Goal: Transaction & Acquisition: Purchase product/service

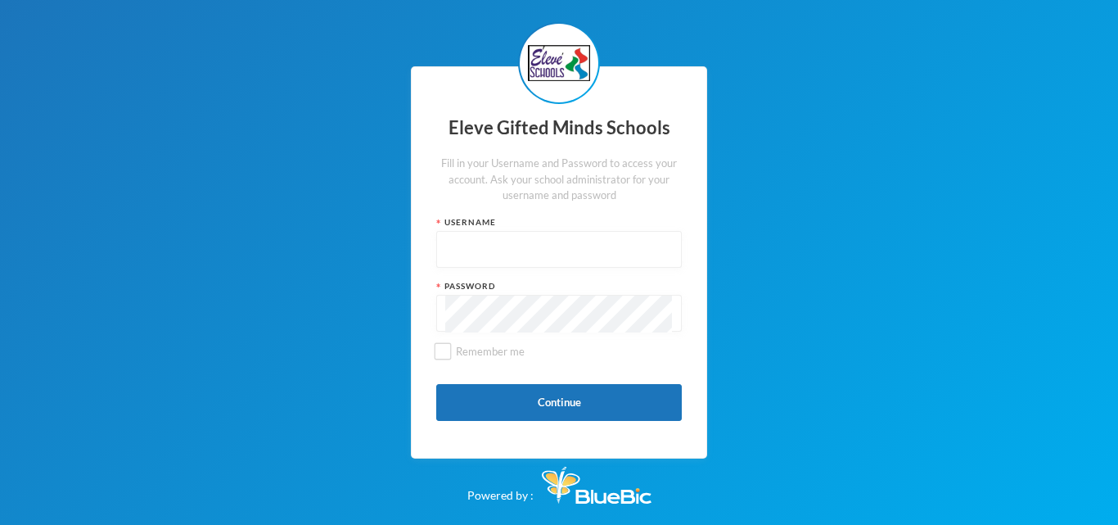
click at [458, 246] on input "text" at bounding box center [559, 250] width 228 height 37
type input "admin"
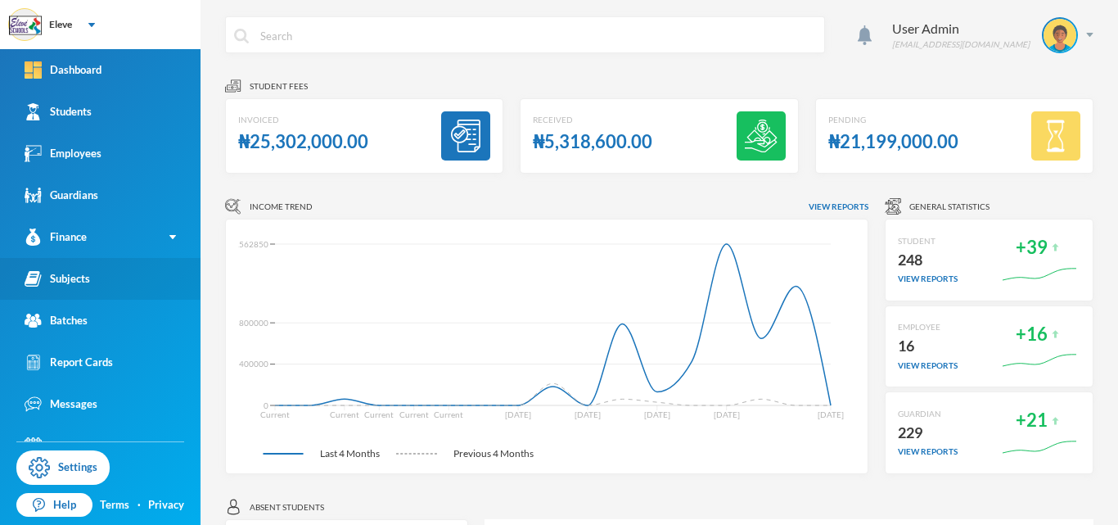
click at [82, 276] on div "Subjects" at bounding box center [57, 278] width 65 height 17
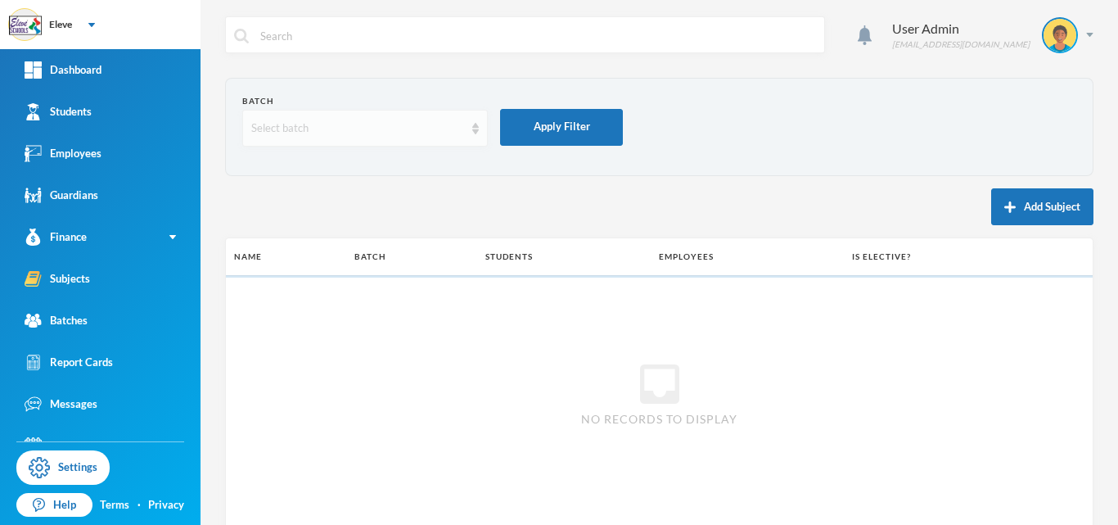
click at [478, 131] on img at bounding box center [475, 128] width 7 height 11
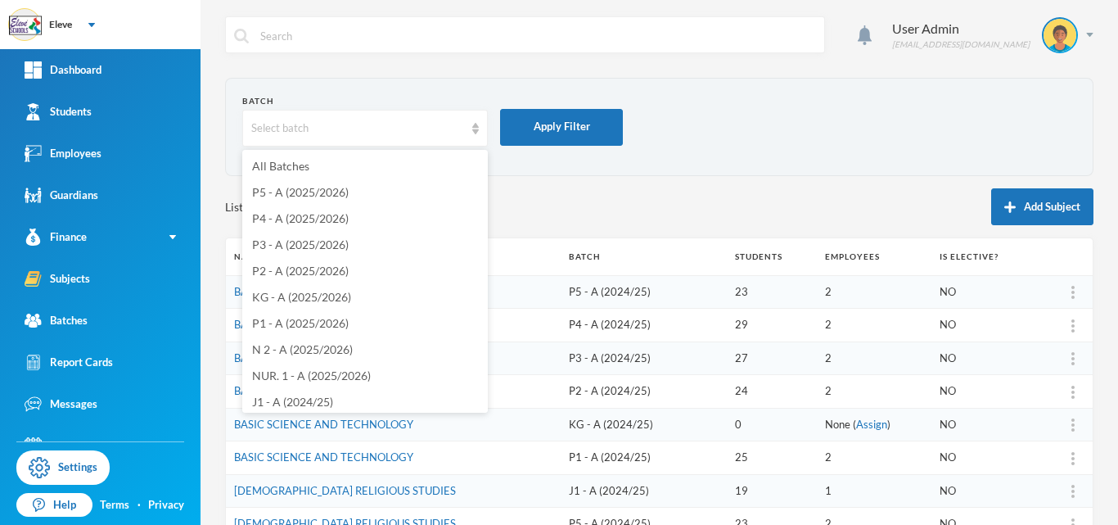
click at [561, 441] on td "P1 - A (2024/25)" at bounding box center [644, 458] width 167 height 34
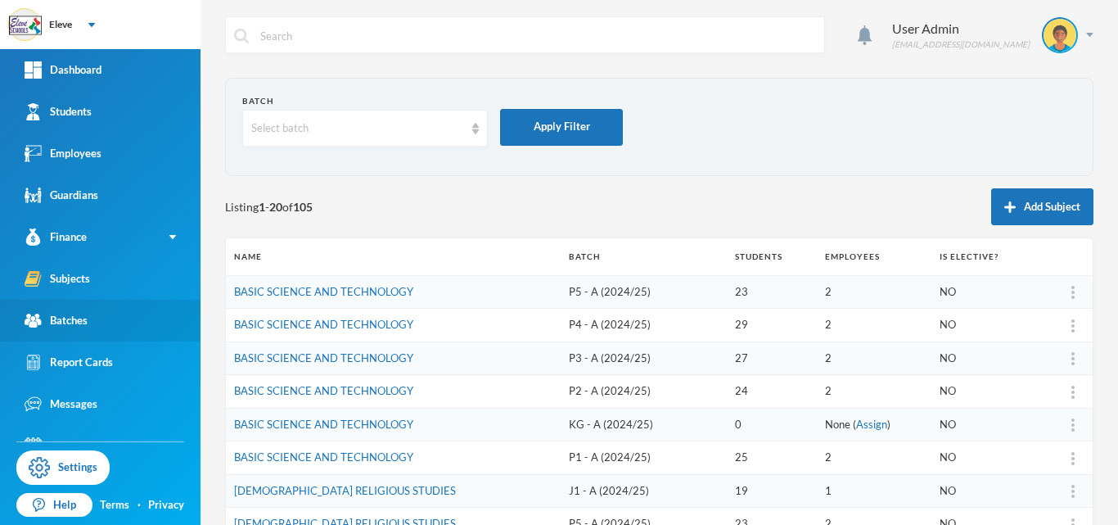
click at [98, 327] on link "Batches" at bounding box center [100, 321] width 201 height 42
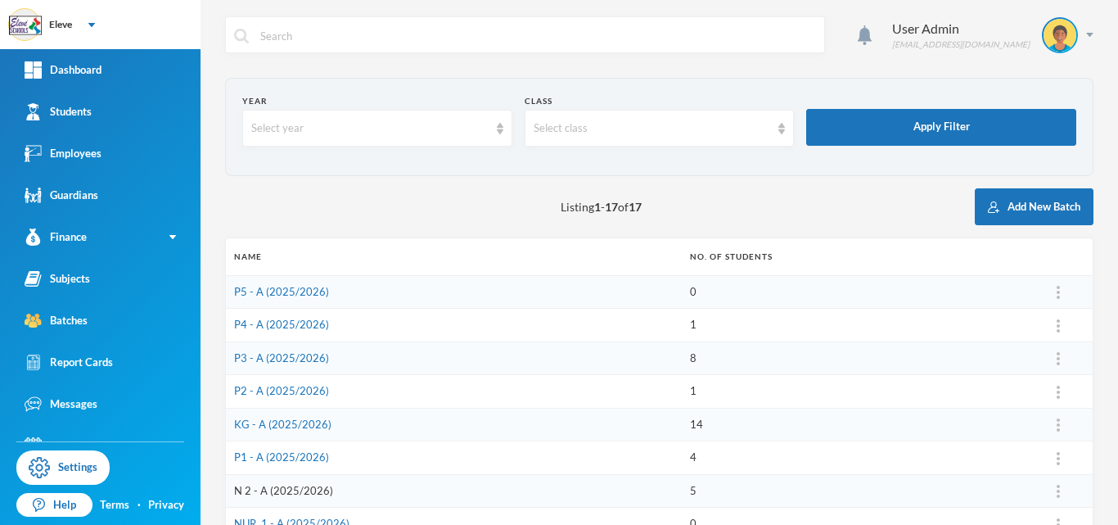
click at [291, 484] on link "N 2 - A (2025/2026)" at bounding box center [283, 490] width 99 height 13
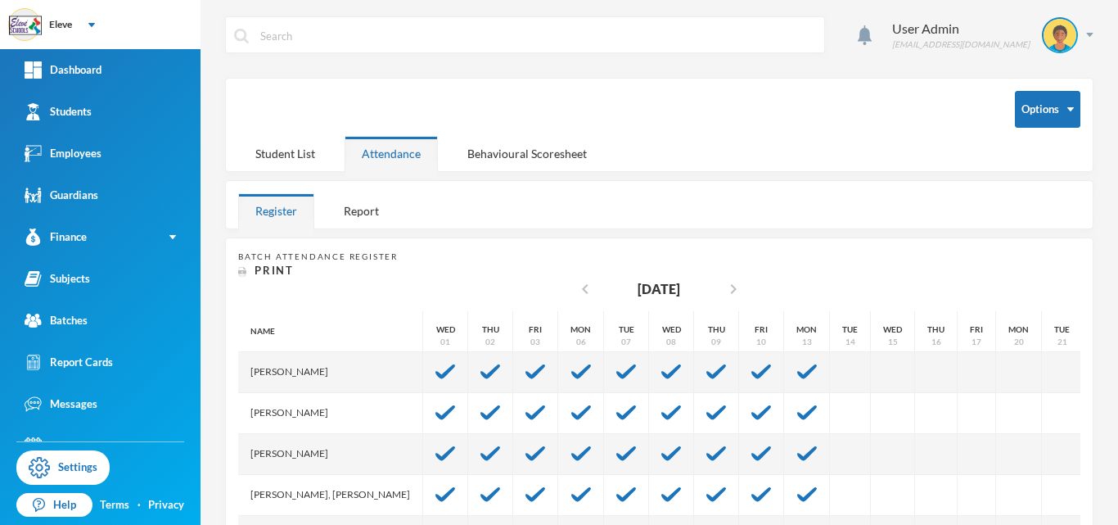
click at [340, 422] on div "[PERSON_NAME]" at bounding box center [330, 413] width 185 height 41
click at [337, 415] on div "[PERSON_NAME]" at bounding box center [330, 413] width 185 height 41
click at [300, 156] on div "Student List" at bounding box center [285, 153] width 94 height 35
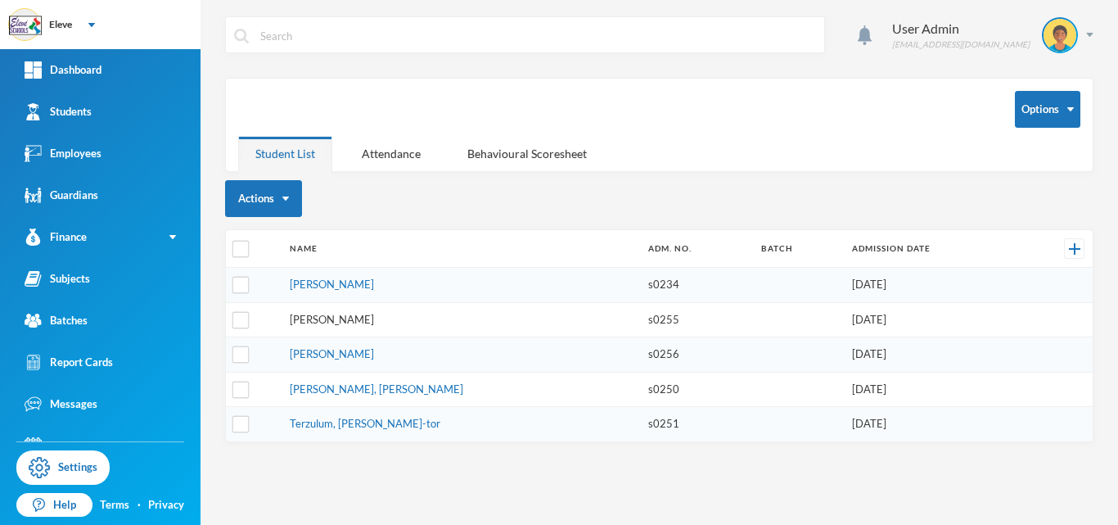
click at [364, 322] on link "[PERSON_NAME]" at bounding box center [332, 319] width 84 height 13
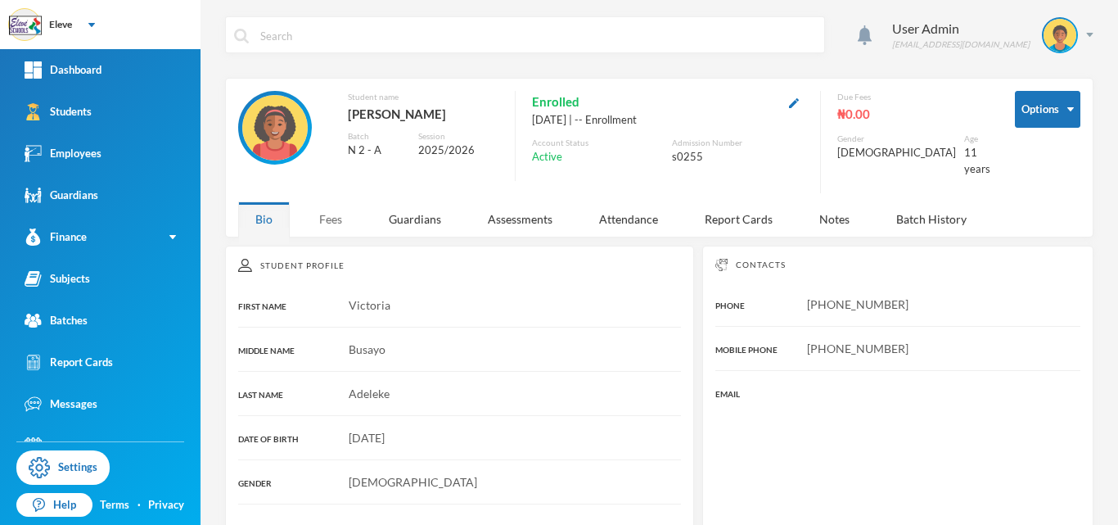
click at [330, 209] on div "Fees" at bounding box center [330, 218] width 57 height 35
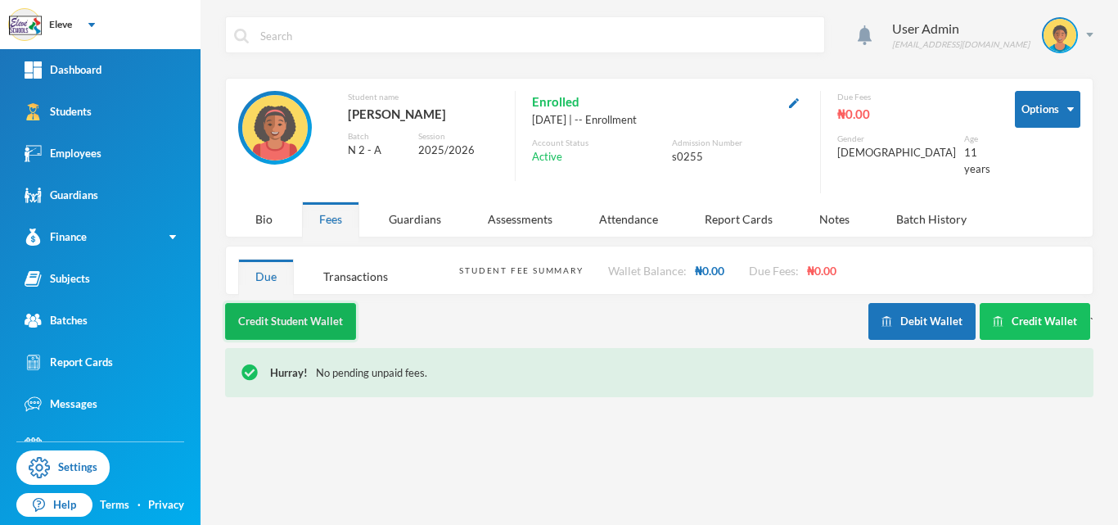
click at [340, 310] on button "Credit Student Wallet" at bounding box center [290, 321] width 131 height 37
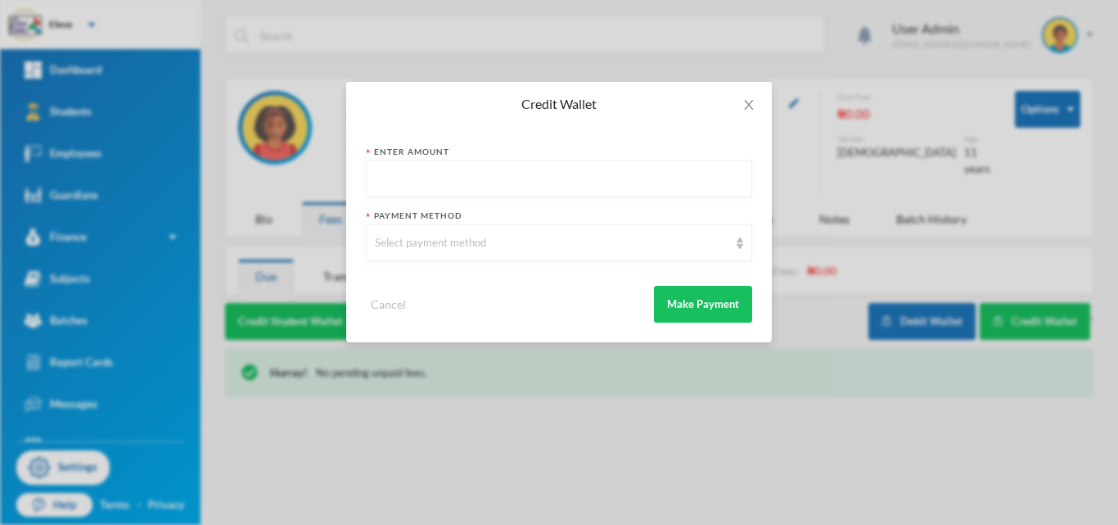
click at [501, 183] on input "text" at bounding box center [559, 179] width 368 height 37
type input "0"
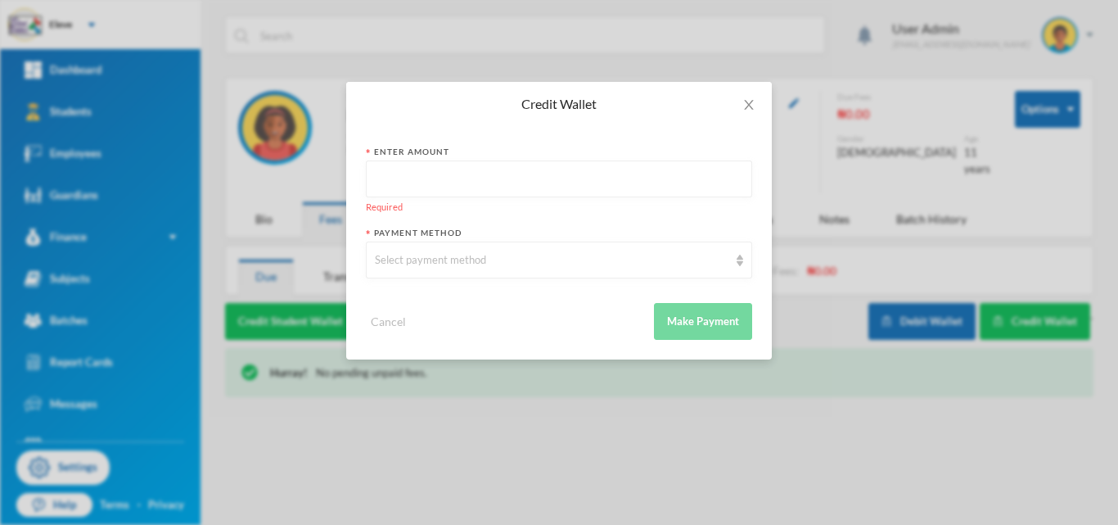
type input "^"
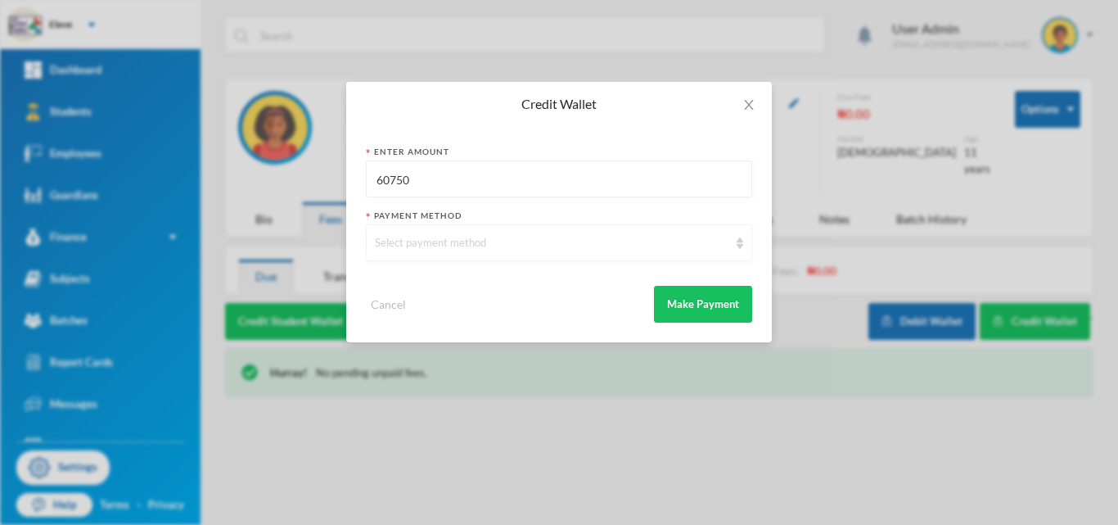
type input "60750"
click at [533, 253] on div "Select payment method" at bounding box center [559, 242] width 386 height 37
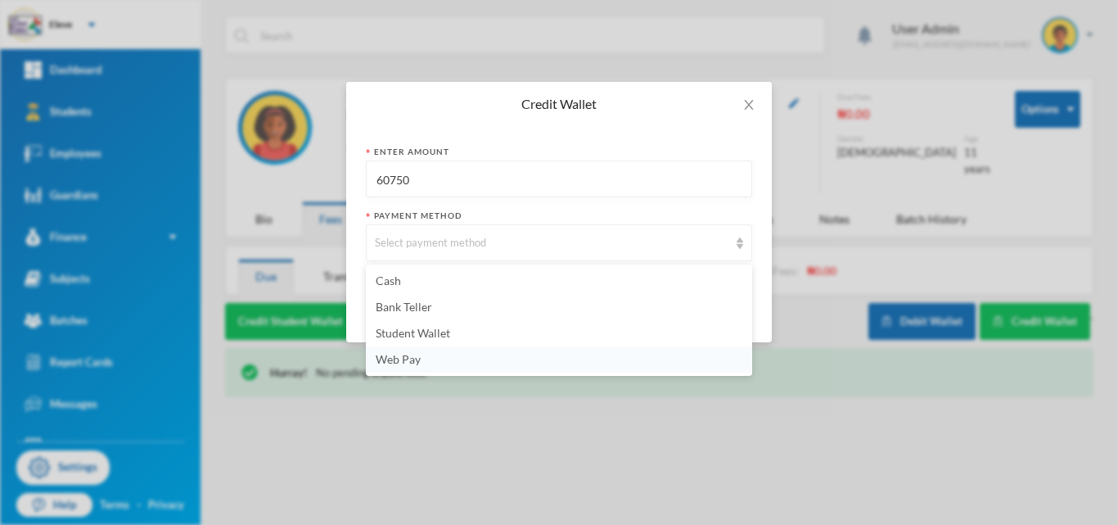
click at [398, 361] on span "Web Pay" at bounding box center [398, 359] width 45 height 14
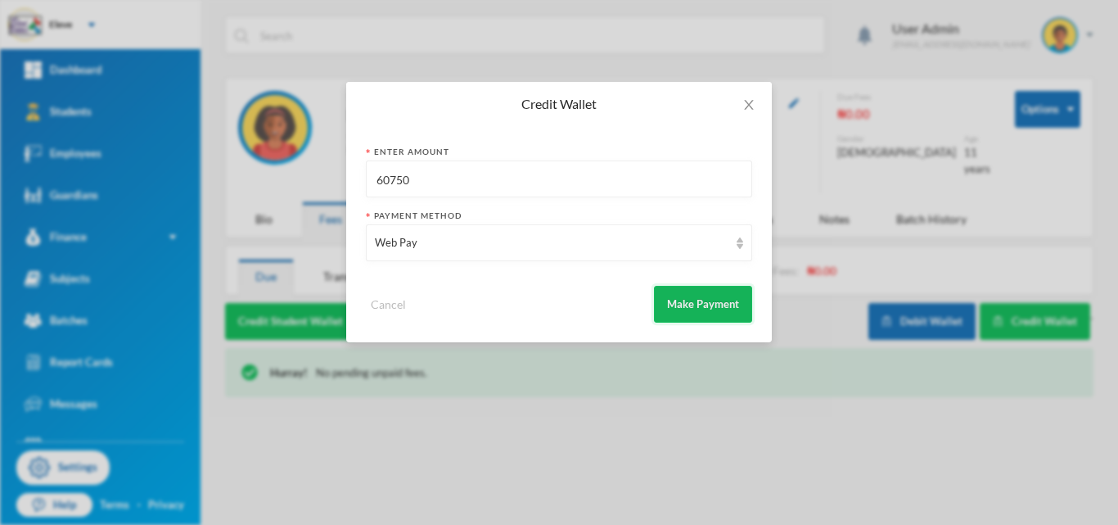
click at [727, 312] on button "Make Payment" at bounding box center [703, 304] width 98 height 37
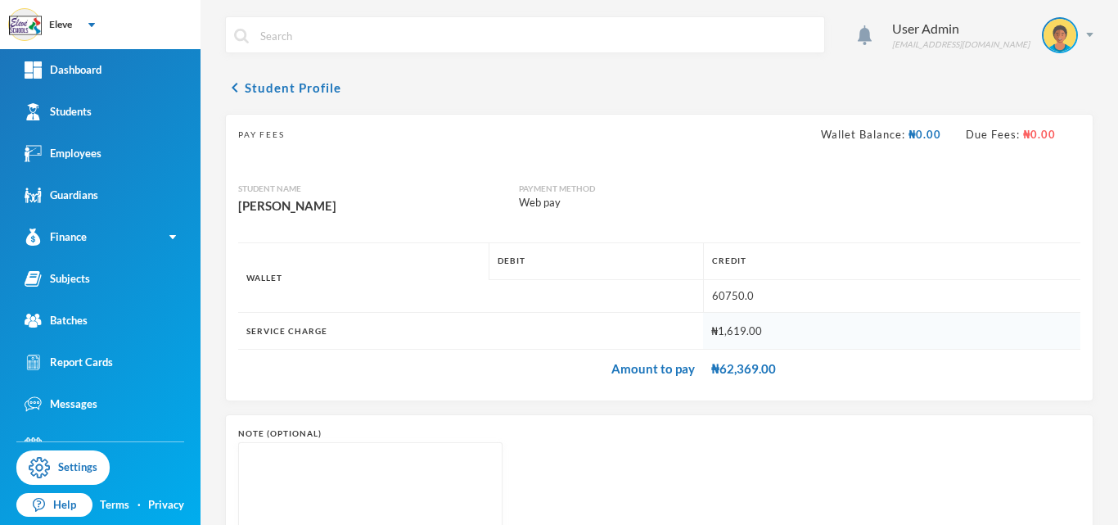
click at [998, 258] on th "Credit" at bounding box center [891, 260] width 377 height 37
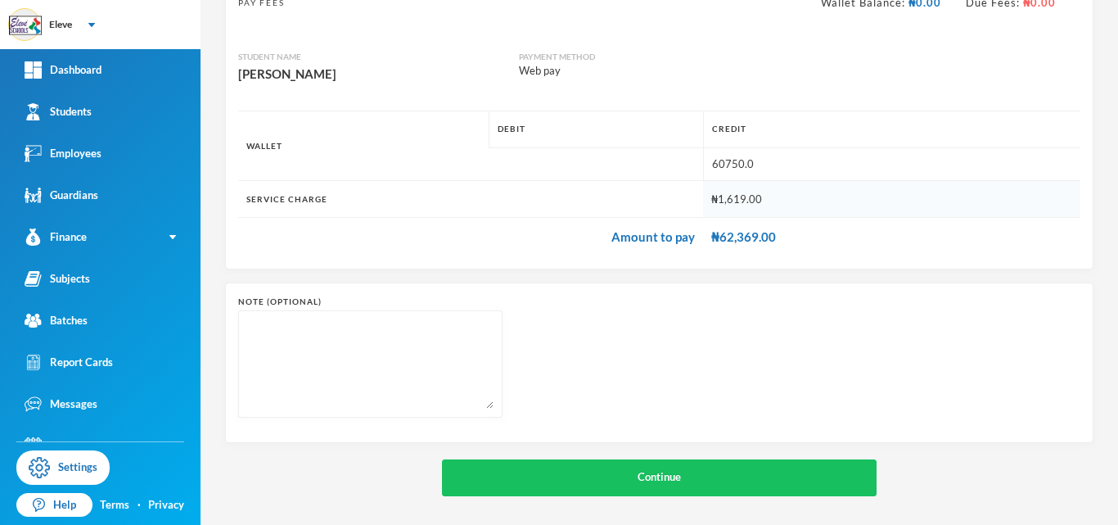
scroll to position [135, 0]
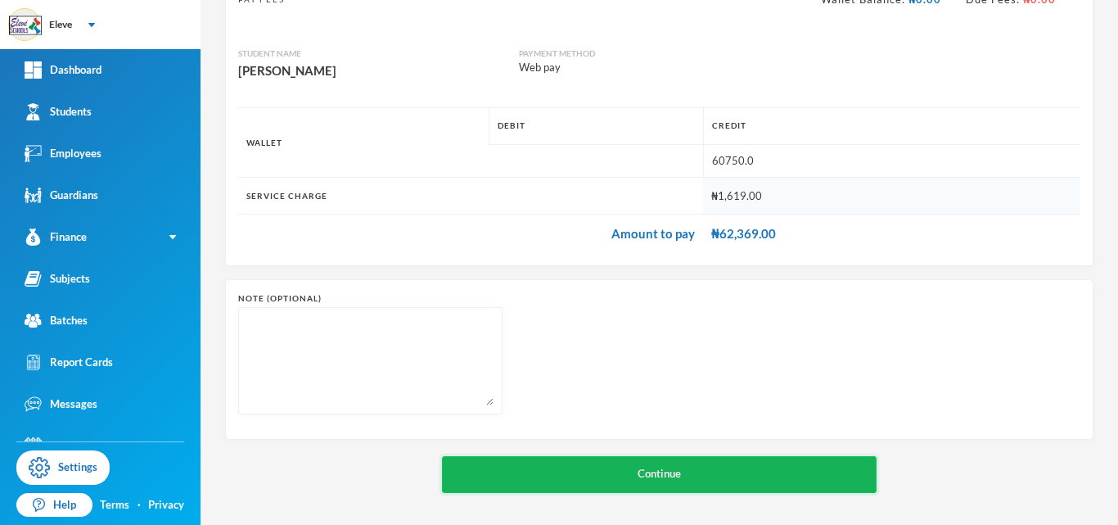
click at [634, 477] on button "Continue" at bounding box center [659, 474] width 435 height 37
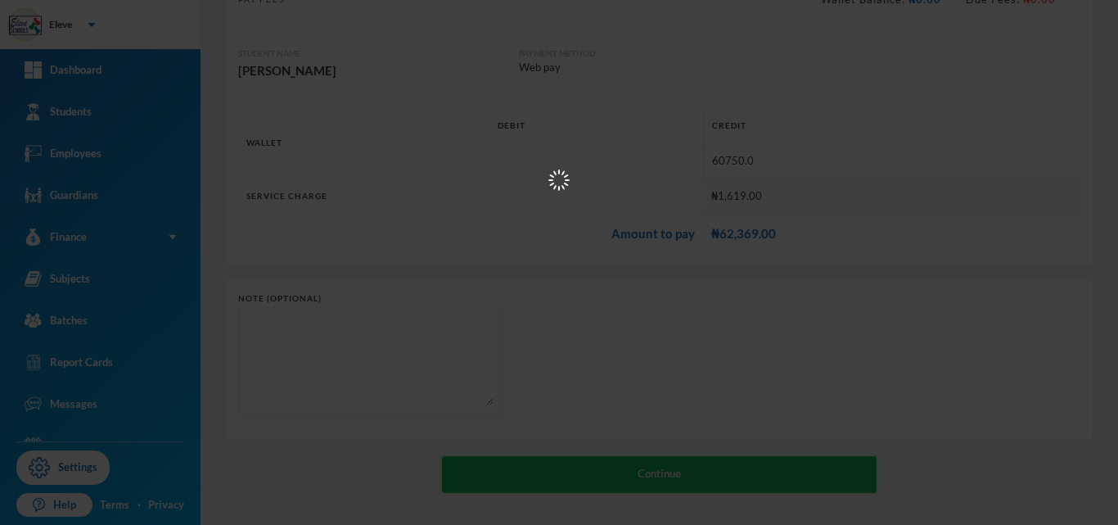
scroll to position [0, 0]
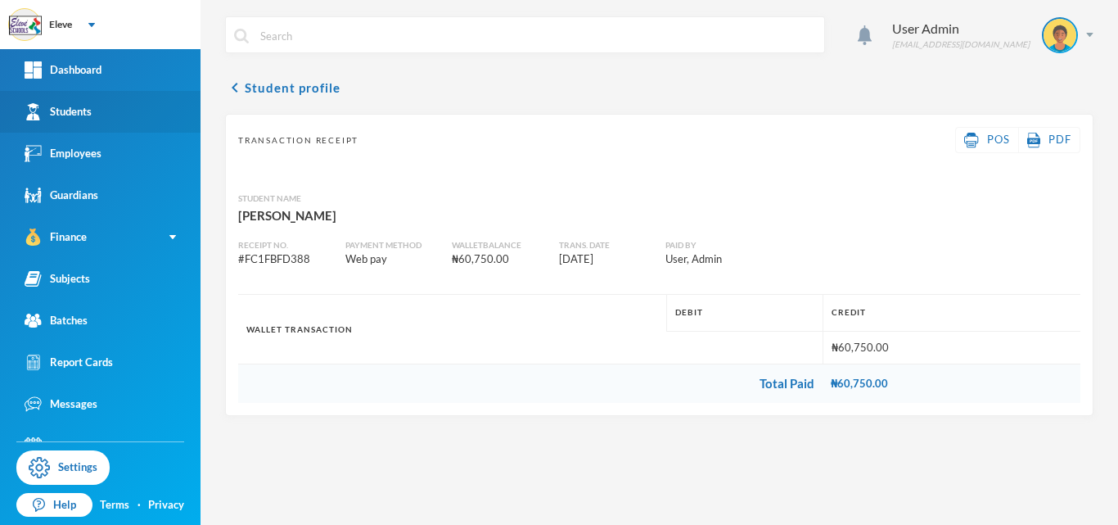
click at [79, 115] on div "Students" at bounding box center [58, 111] width 67 height 17
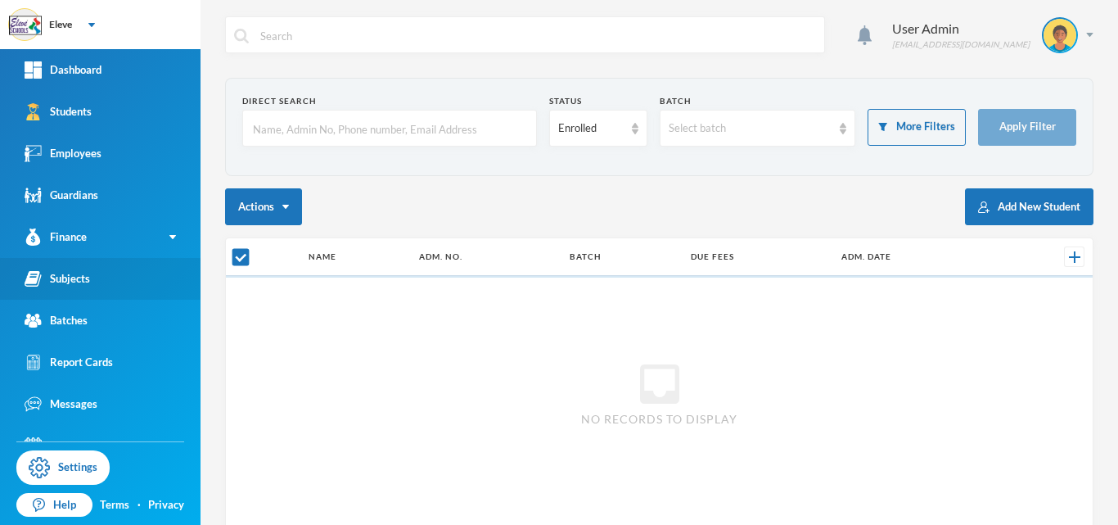
click at [79, 286] on div "Subjects" at bounding box center [57, 278] width 65 height 17
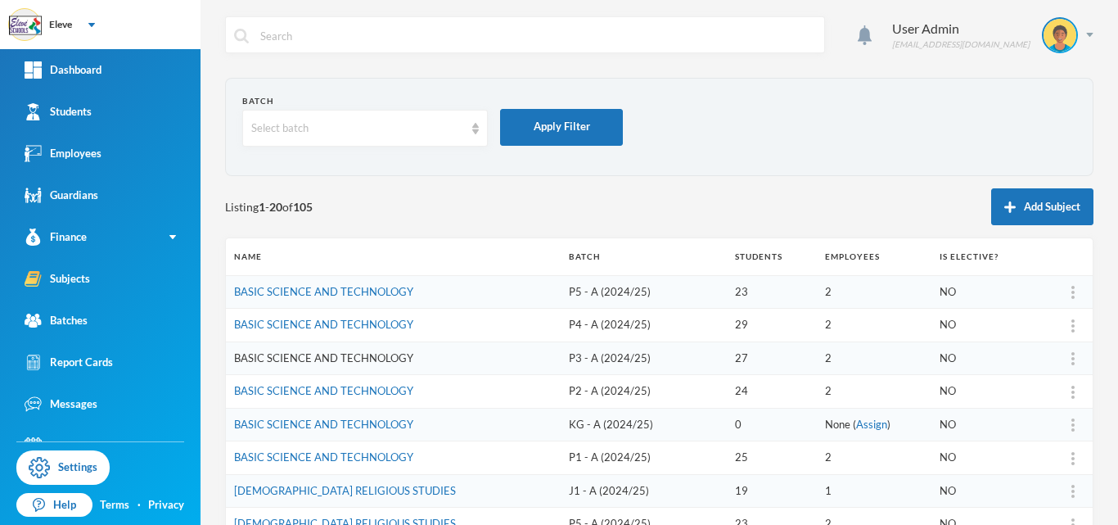
click at [389, 358] on link "BASIC SCIENCE AND TECHNOLOGY" at bounding box center [323, 357] width 179 height 13
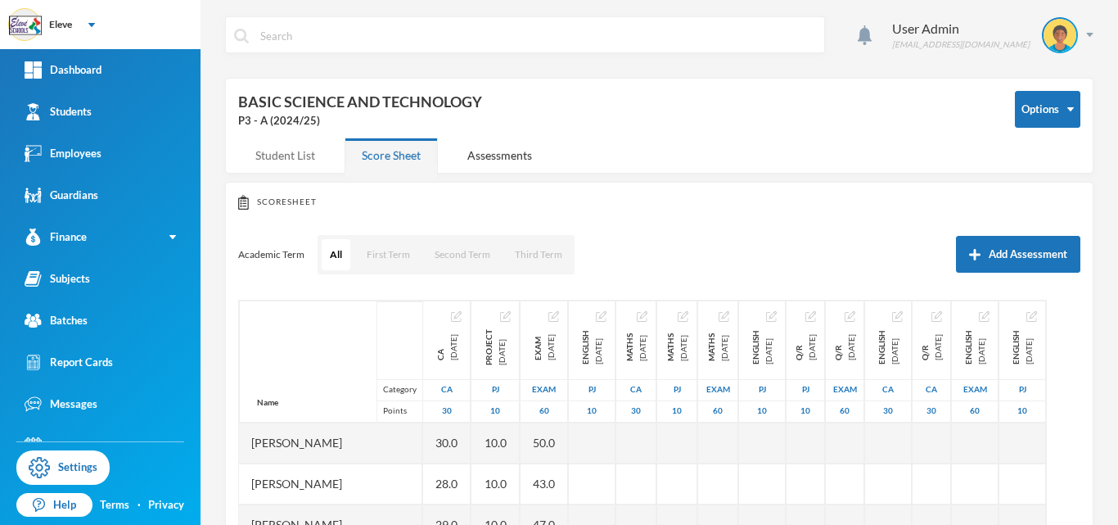
click at [293, 156] on div "Student List" at bounding box center [285, 155] width 94 height 35
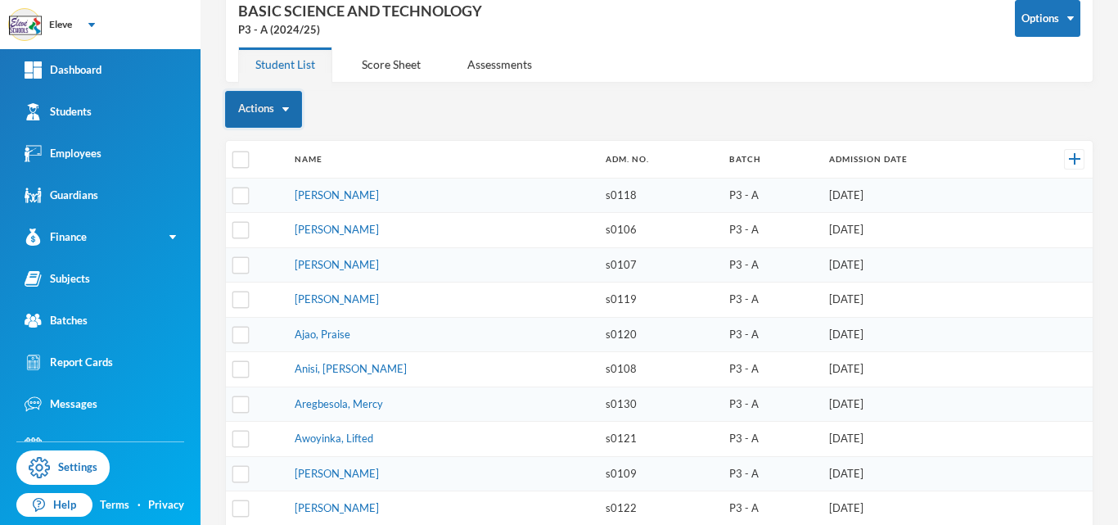
scroll to position [96, 0]
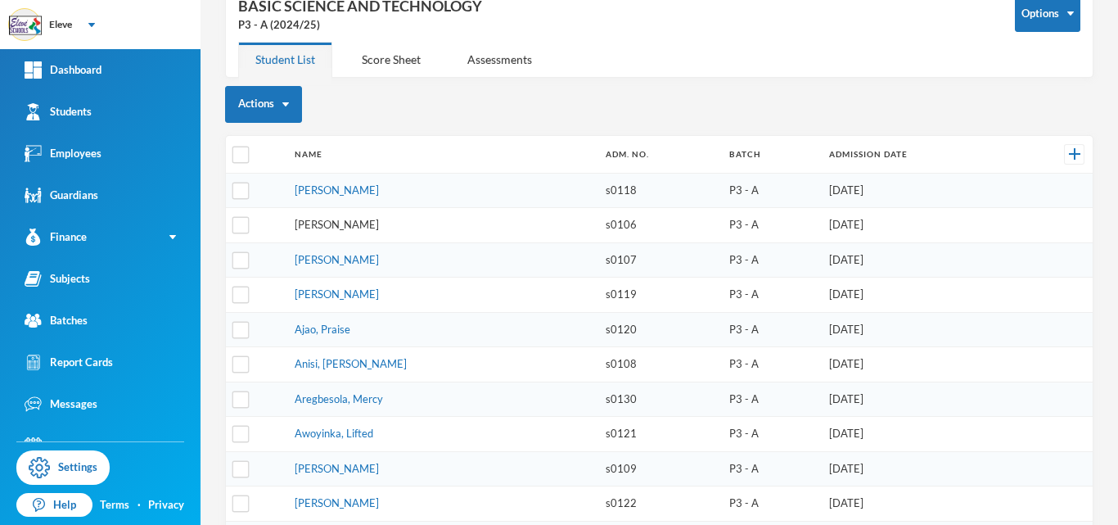
click at [368, 229] on link "[PERSON_NAME]" at bounding box center [337, 224] width 84 height 13
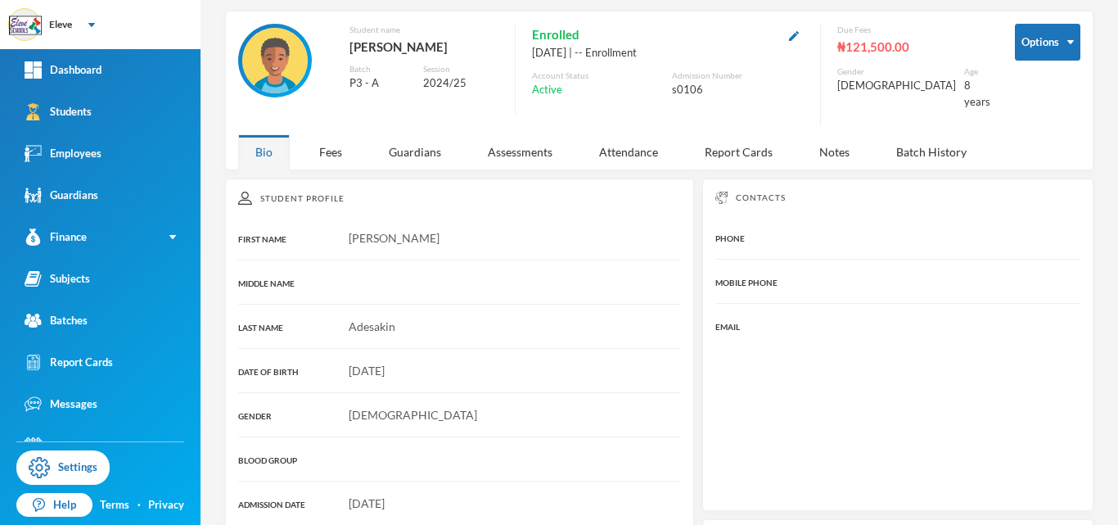
scroll to position [96, 0]
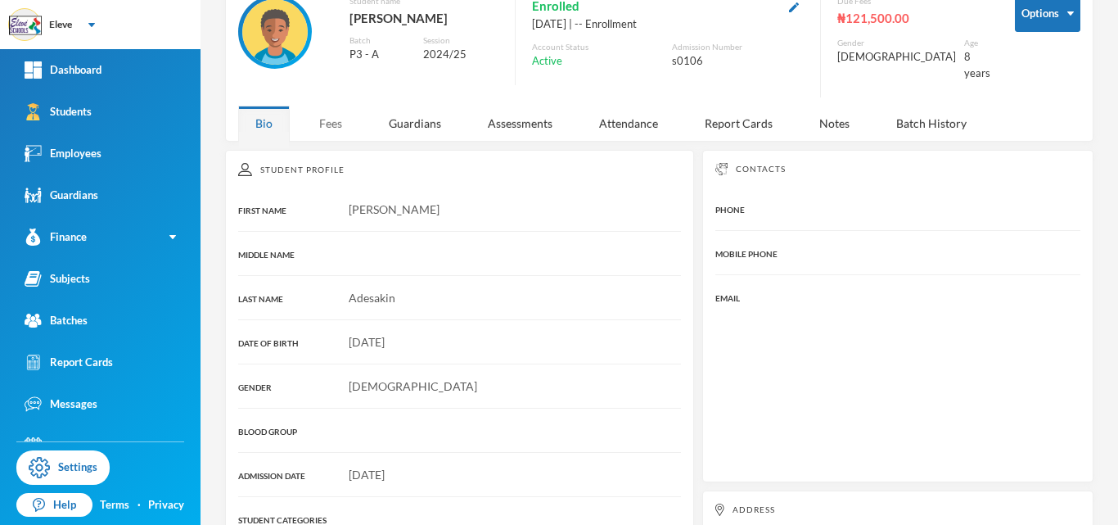
click at [331, 120] on div "Fees" at bounding box center [330, 123] width 57 height 35
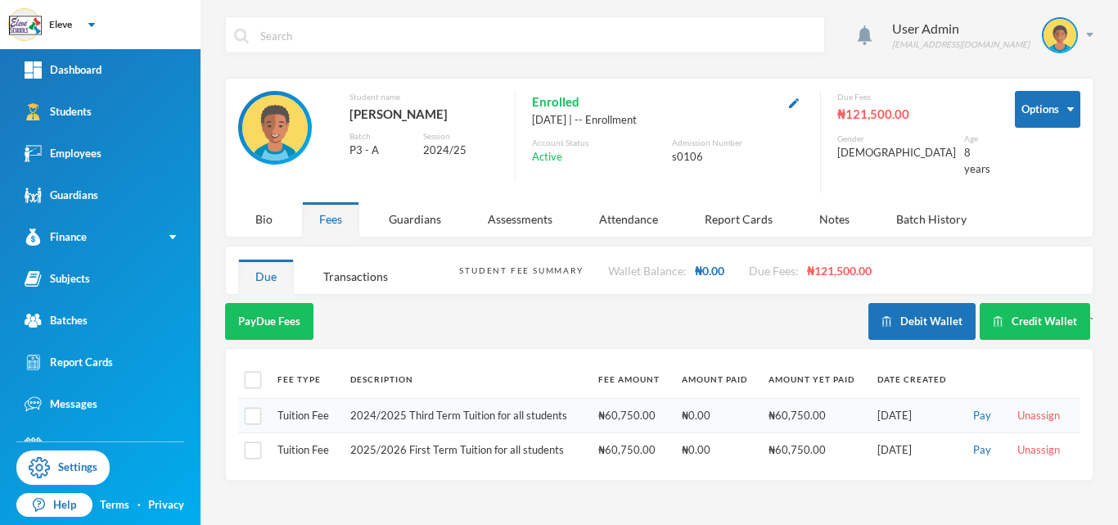
scroll to position [0, 0]
click at [331, 120] on div "Student name [PERSON_NAME] P3 - A Session 2024/25" at bounding box center [368, 136] width 260 height 90
click at [978, 441] on button "Pay" at bounding box center [982, 450] width 28 height 18
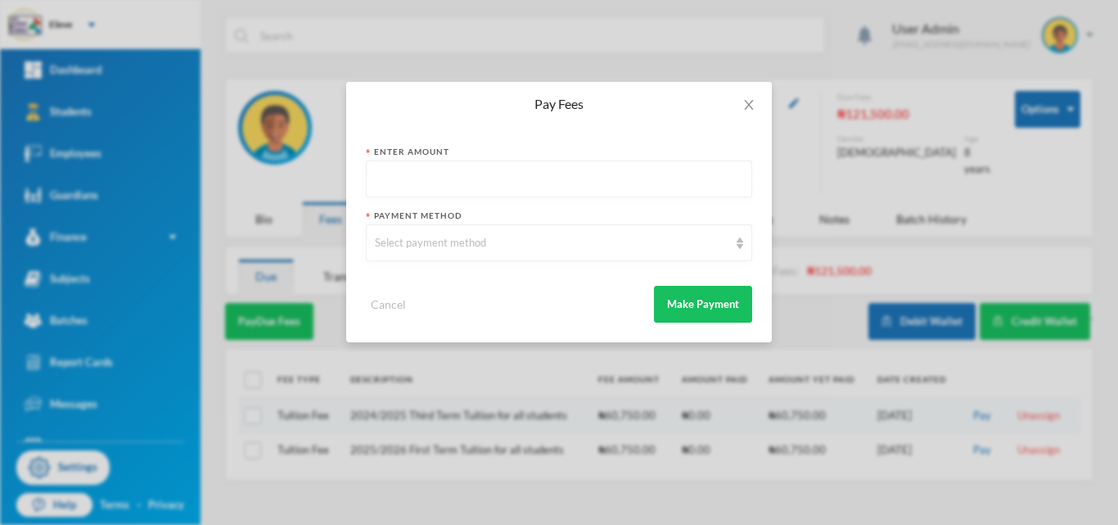
click at [453, 169] on input "text" at bounding box center [559, 179] width 368 height 37
type input "0"
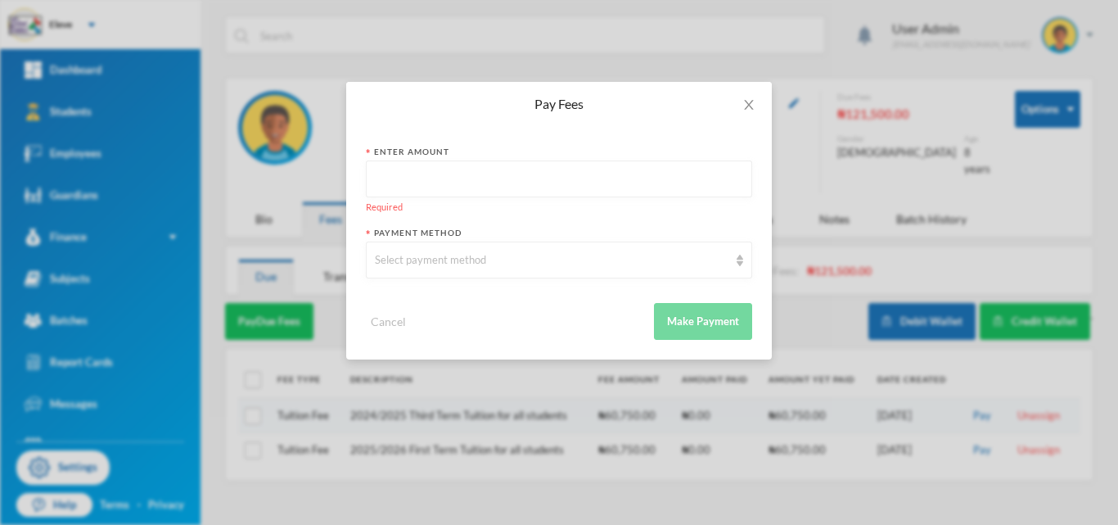
click at [555, 179] on input "text" at bounding box center [559, 179] width 368 height 37
type input "%"
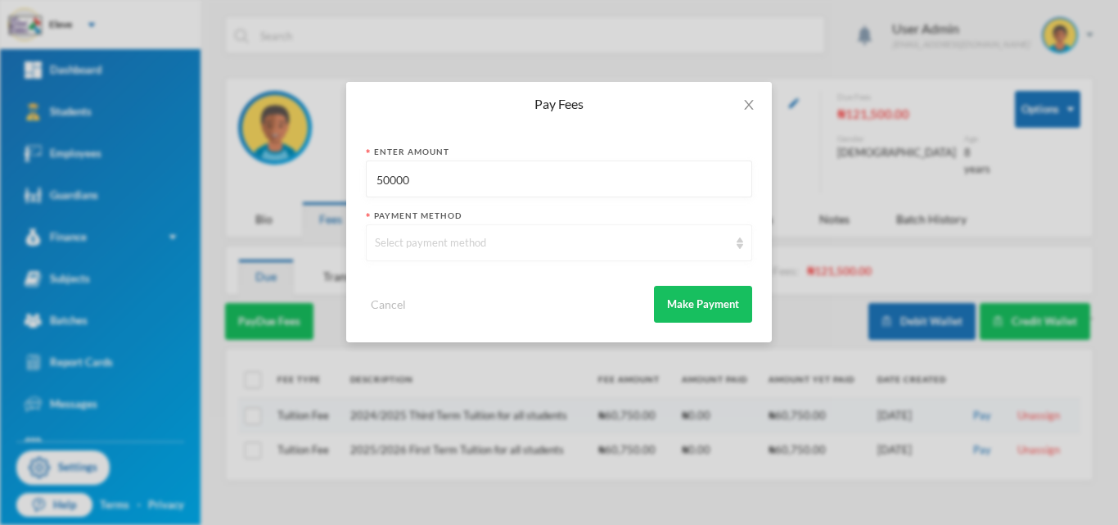
type input "50000"
click at [540, 241] on div "Select payment method" at bounding box center [552, 243] width 354 height 16
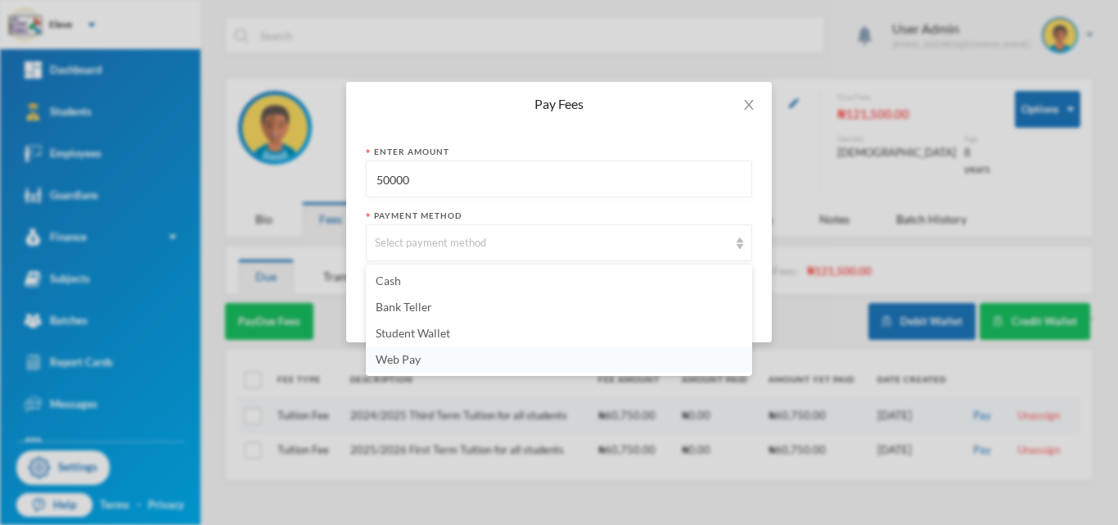
click at [398, 366] on li "Web Pay" at bounding box center [559, 359] width 386 height 26
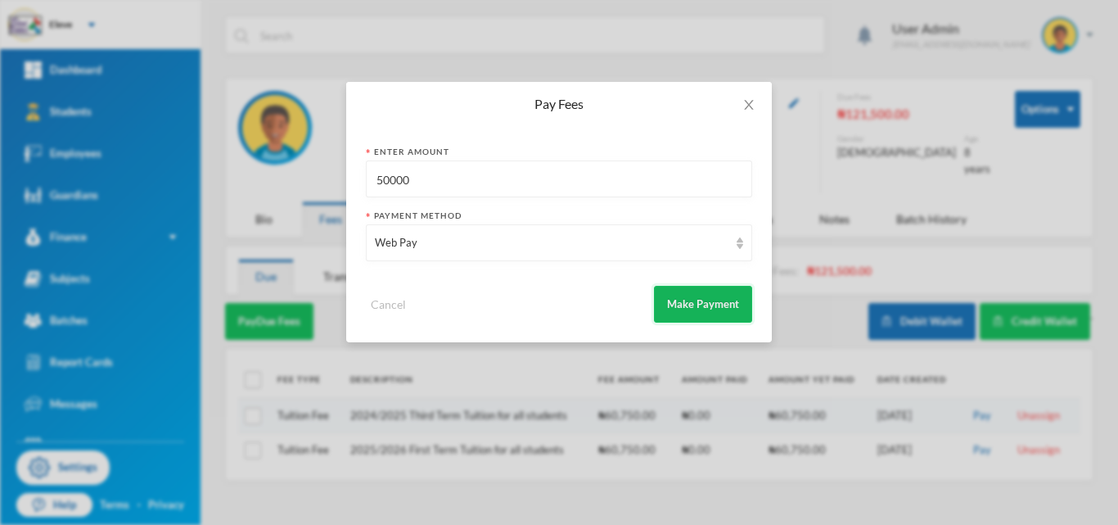
click at [686, 315] on button "Make Payment" at bounding box center [703, 304] width 98 height 37
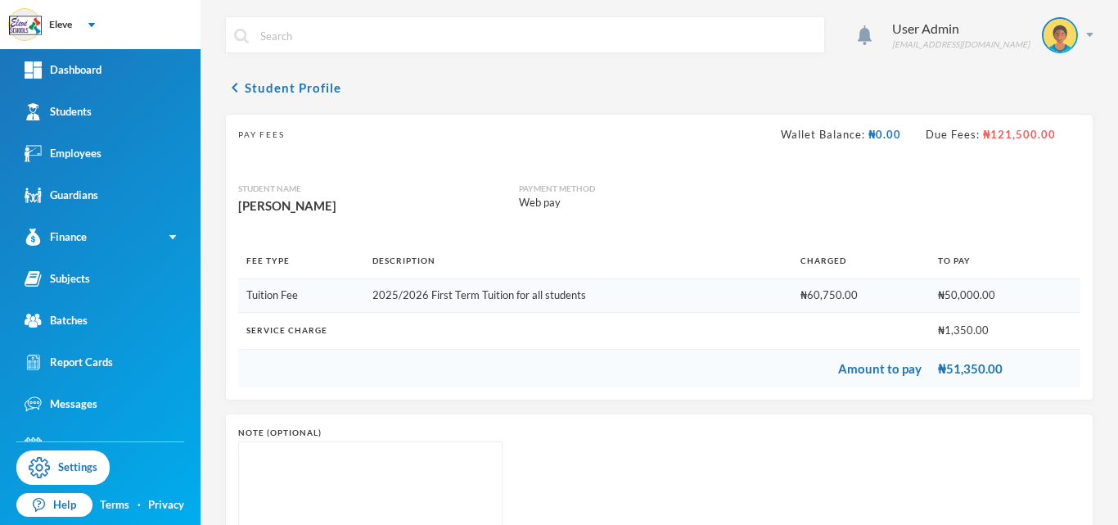
click at [686, 315] on th "Service Charge" at bounding box center [584, 330] width 692 height 37
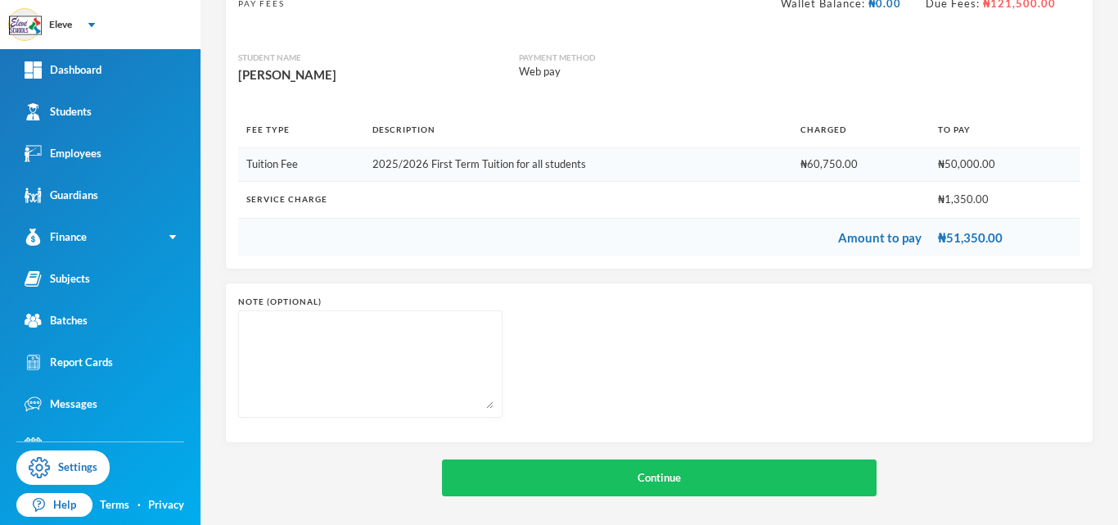
scroll to position [135, 0]
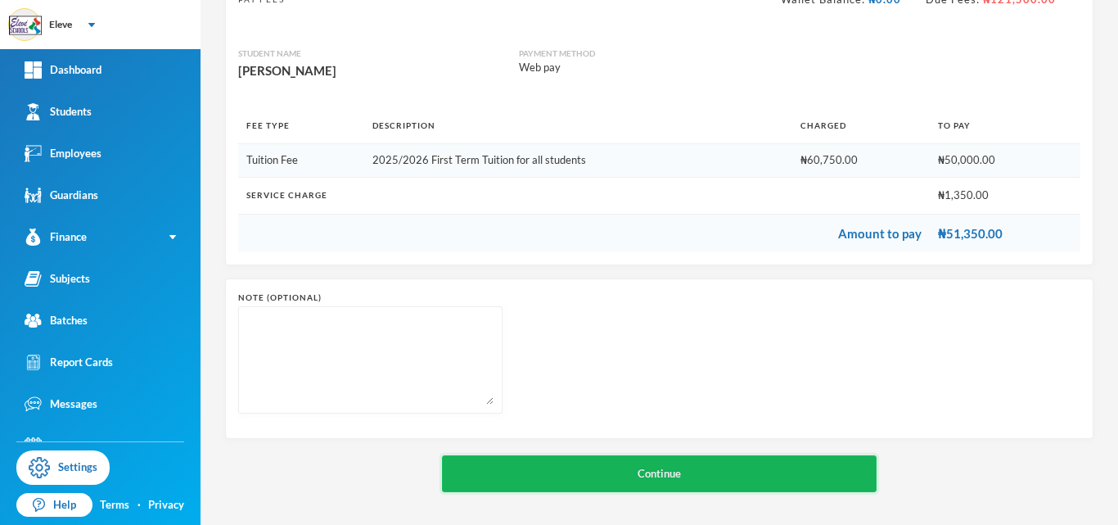
click at [602, 477] on button "Continue" at bounding box center [659, 473] width 435 height 37
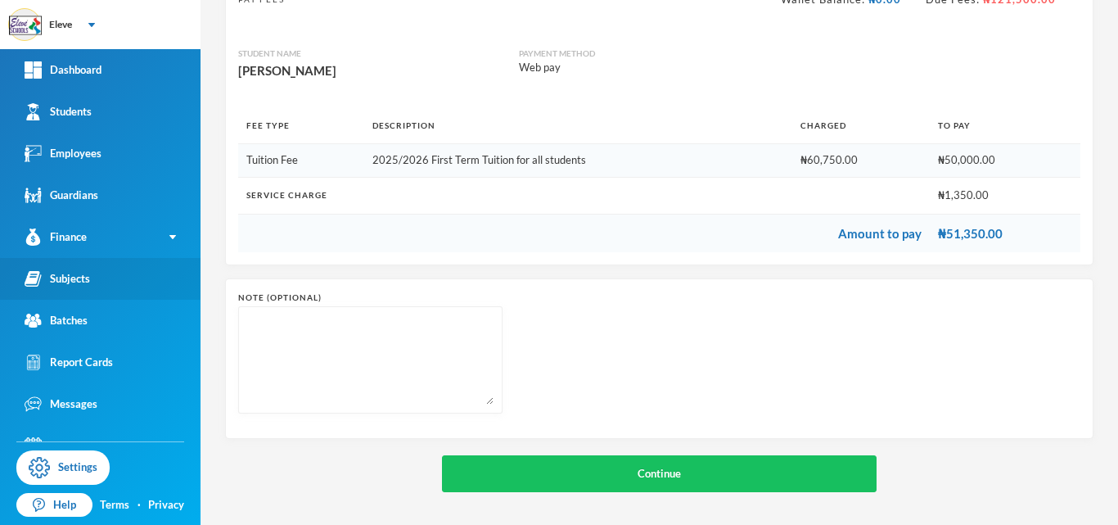
click at [79, 280] on div "Subjects" at bounding box center [57, 278] width 65 height 17
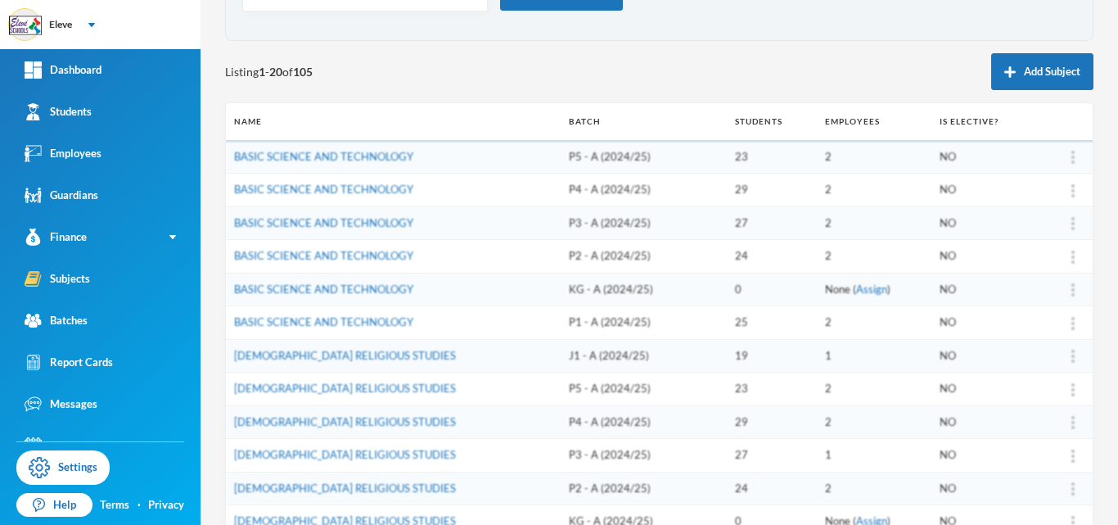
click at [397, 230] on td "BASIC SCIENCE AND TECHNOLOGY" at bounding box center [393, 223] width 335 height 34
click at [399, 224] on link "BASIC SCIENCE AND TECHNOLOGY" at bounding box center [323, 222] width 179 height 13
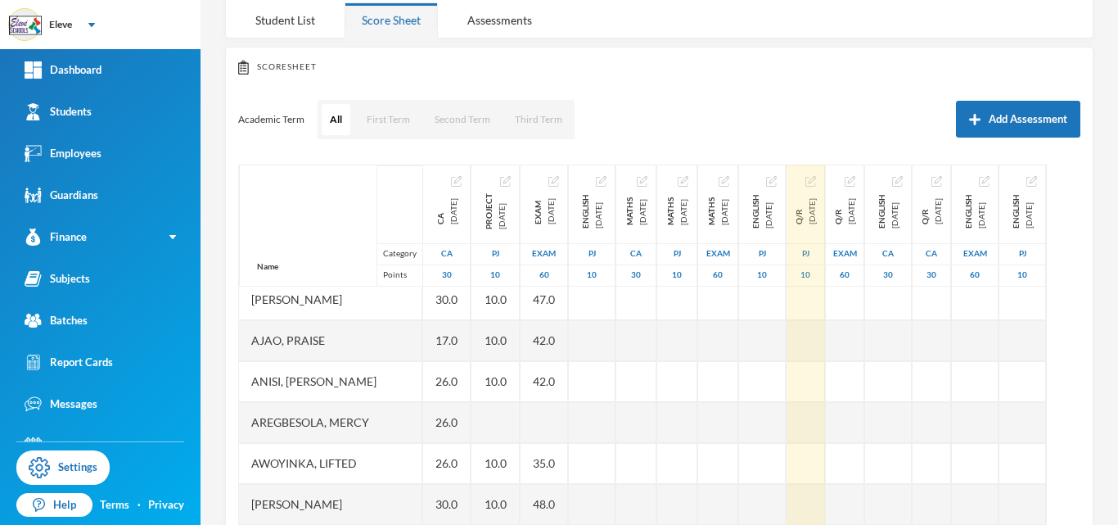
scroll to position [98, 0]
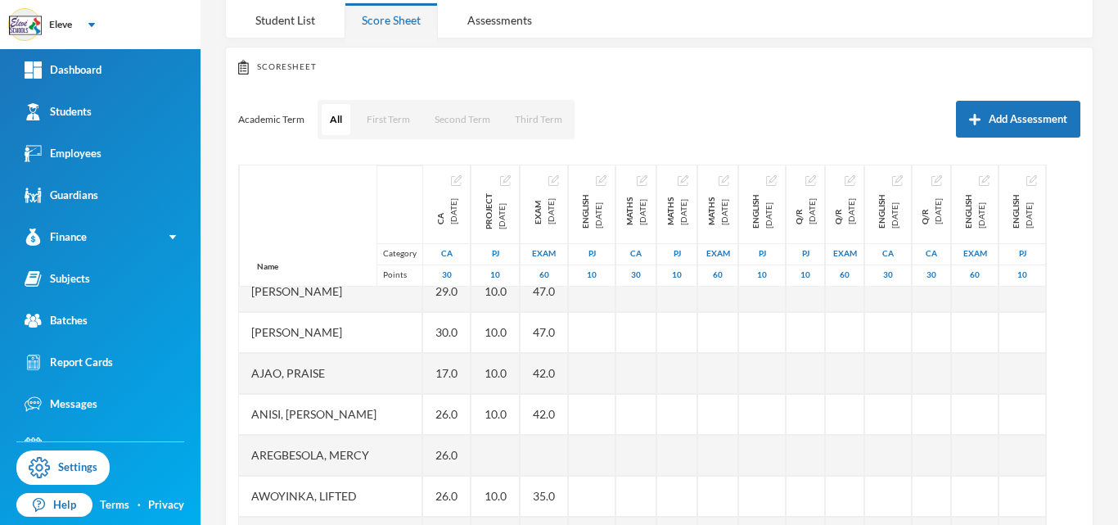
click at [302, 381] on div "Ajao, Praise" at bounding box center [330, 373] width 183 height 41
click at [295, 20] on div "Student List" at bounding box center [285, 19] width 94 height 35
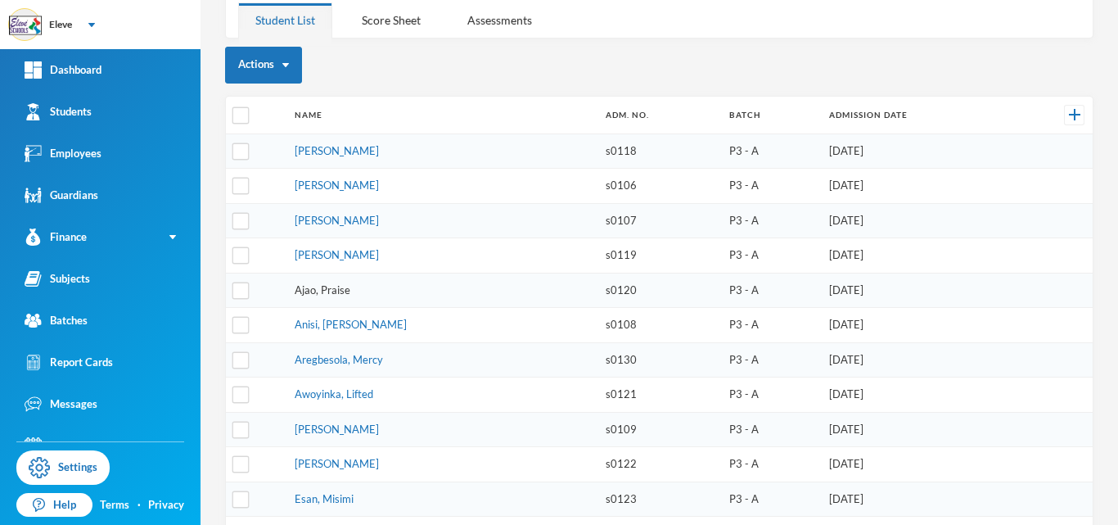
click at [334, 287] on link "Ajao, Praise" at bounding box center [323, 289] width 56 height 13
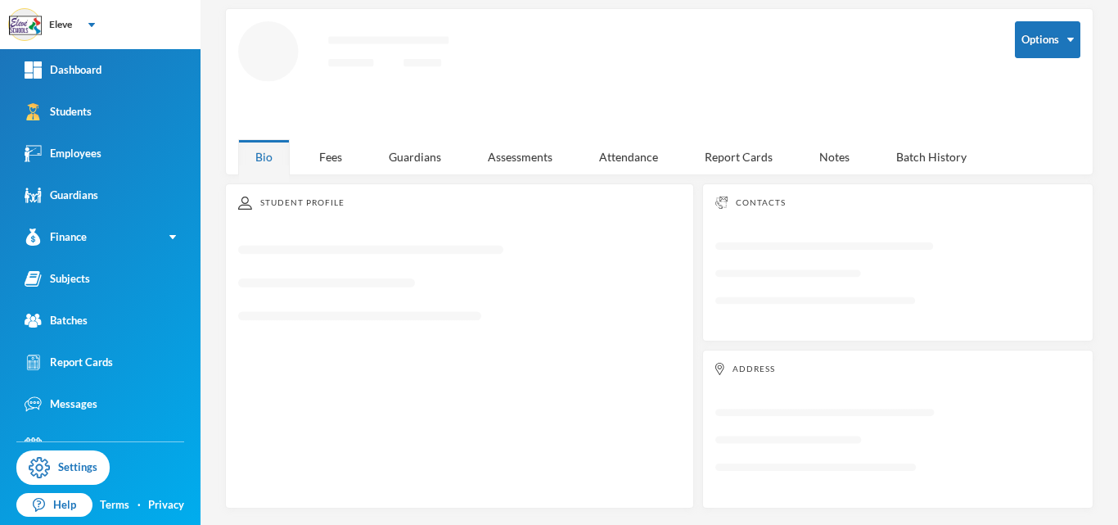
scroll to position [67, 0]
click at [329, 160] on div "Fees" at bounding box center [330, 159] width 57 height 35
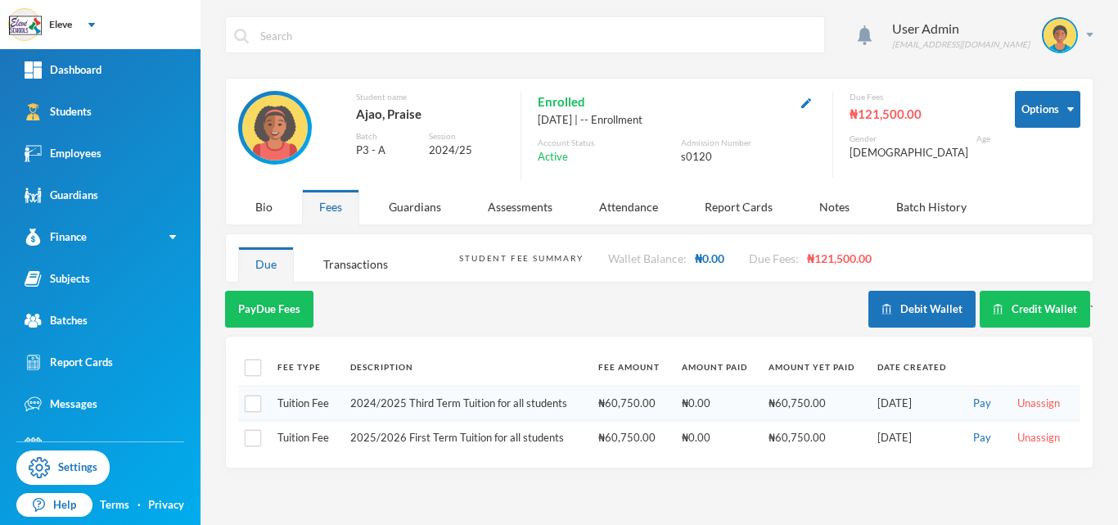
scroll to position [0, 0]
click at [619, 412] on td "₦60,750.00" at bounding box center [631, 403] width 83 height 35
click at [978, 435] on button "Pay" at bounding box center [982, 438] width 28 height 18
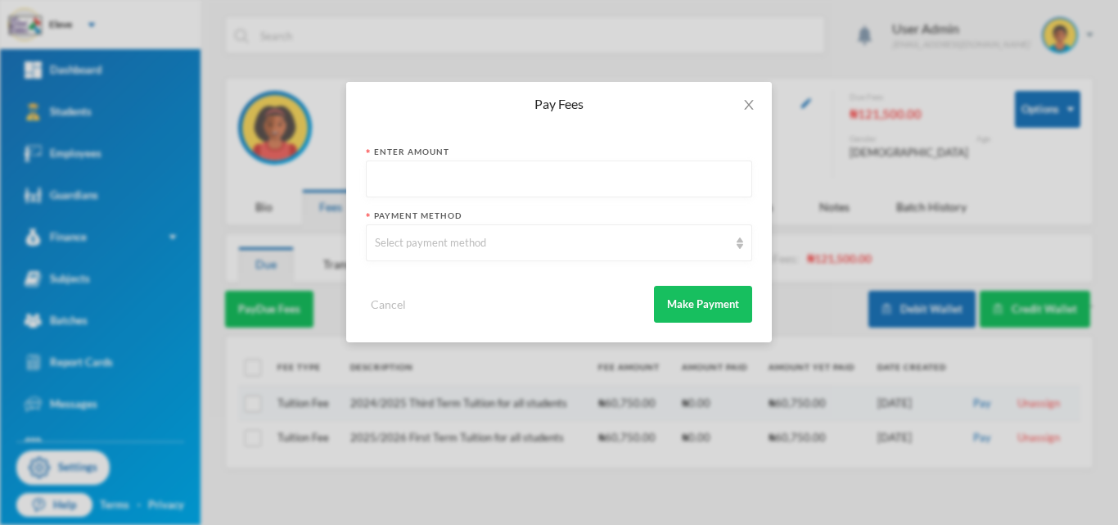
click at [439, 189] on input "text" at bounding box center [559, 179] width 368 height 37
type input "60750"
click at [478, 250] on div "Select payment method" at bounding box center [552, 243] width 354 height 16
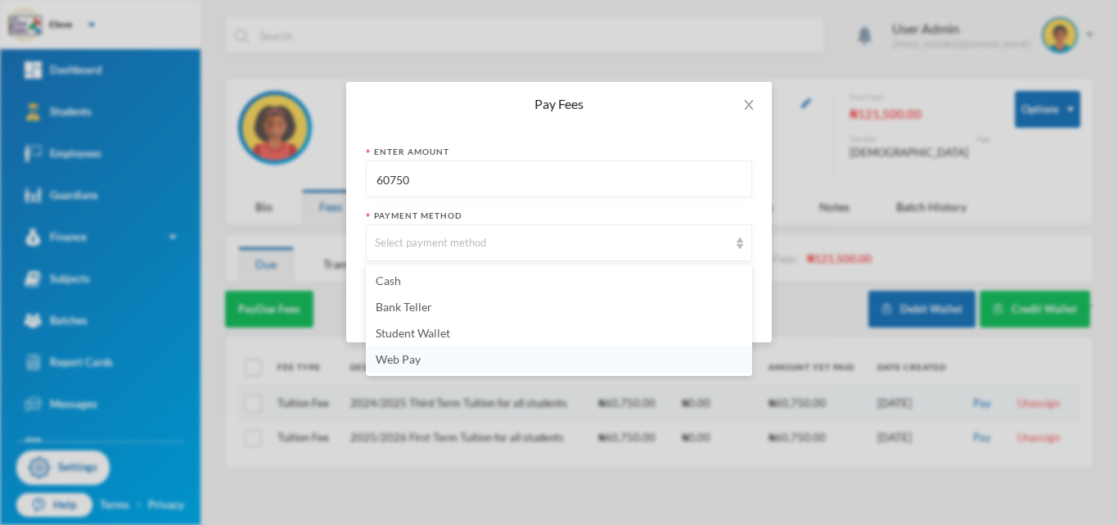
click at [404, 363] on span "Web Pay" at bounding box center [398, 359] width 45 height 14
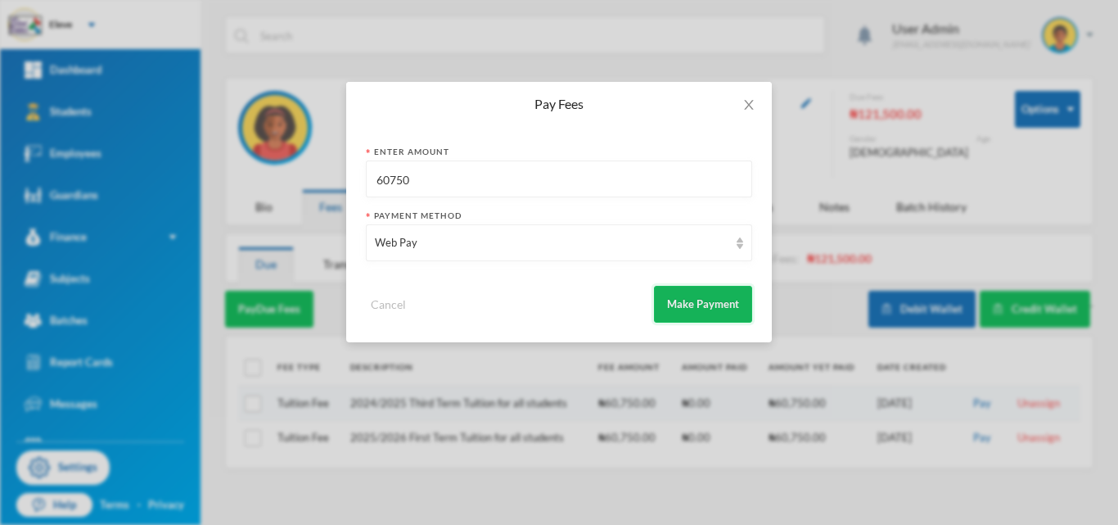
click at [699, 311] on button "Make Payment" at bounding box center [703, 304] width 98 height 37
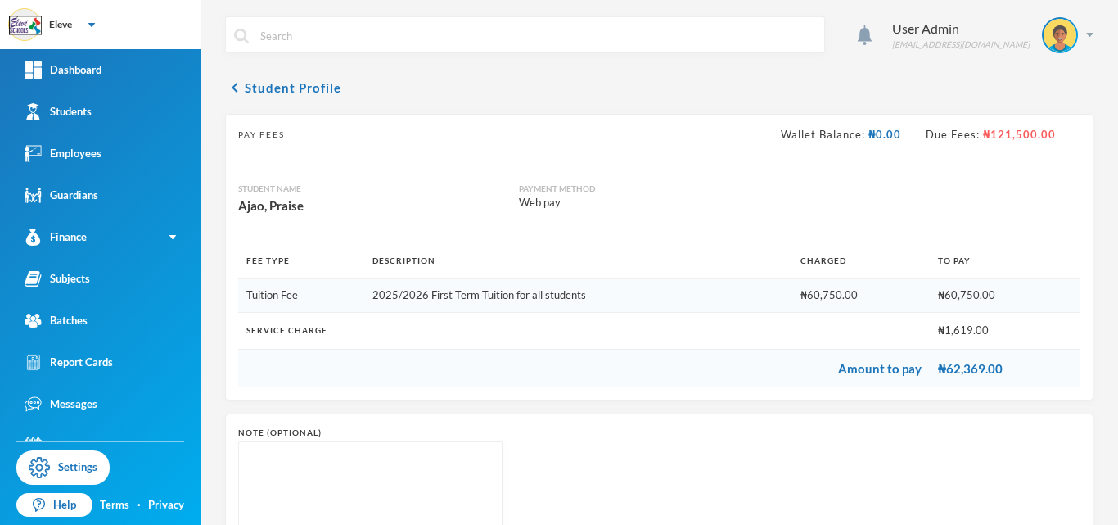
click at [699, 312] on th "Service Charge" at bounding box center [584, 330] width 692 height 37
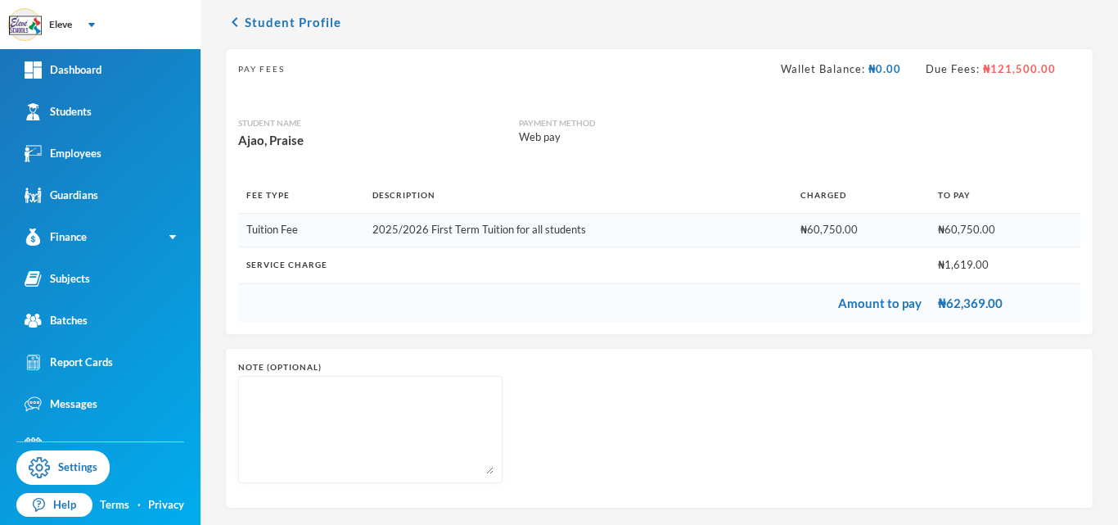
scroll to position [135, 0]
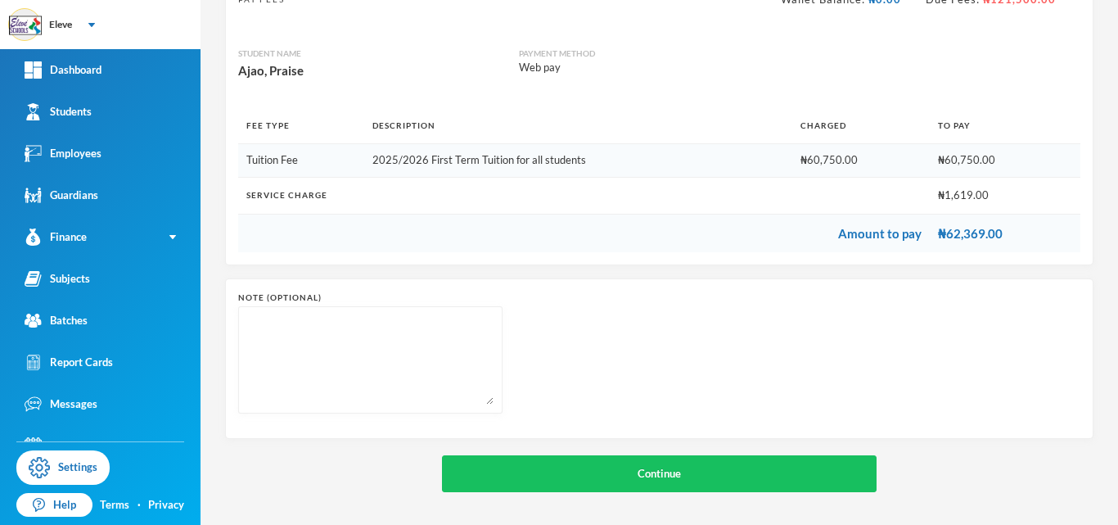
click at [699, 311] on div "Note (optional)" at bounding box center [659, 358] width 842 height 134
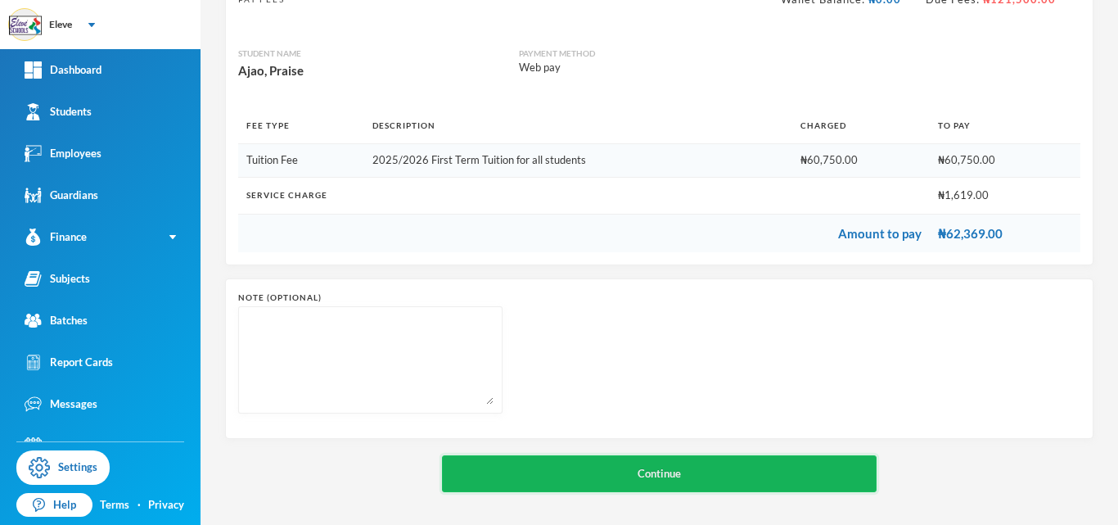
click at [649, 480] on button "Continue" at bounding box center [659, 473] width 435 height 37
